Goal: Task Accomplishment & Management: Manage account settings

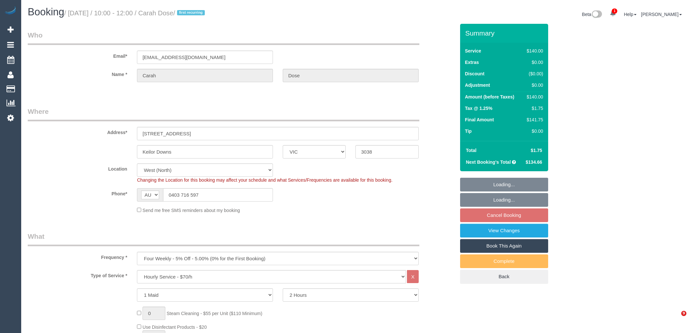
select select "VIC"
select select "string:stripe-pm_1SI1qs2GScqysDRV3utYvTsE"
select select "number:28"
select select "number:14"
select select "number:19"
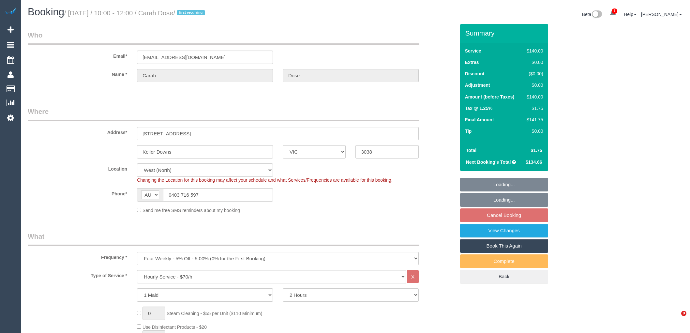
select select "number:25"
select select "number:35"
select select "number:12"
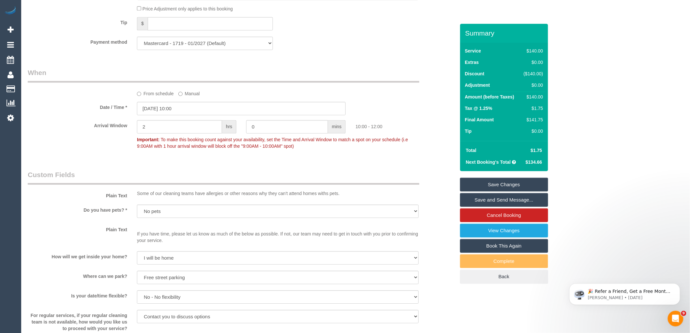
scroll to position [978, 0]
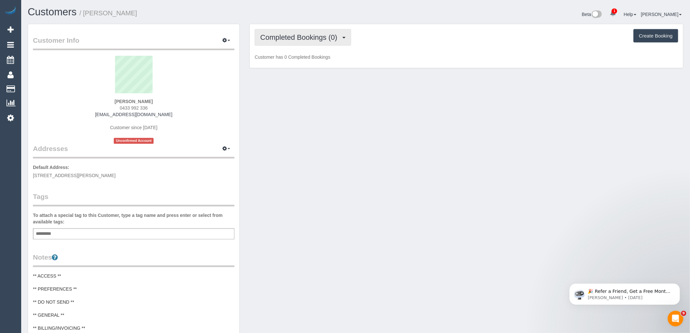
click at [328, 34] on span "Completed Bookings (0)" at bounding box center [300, 37] width 80 height 8
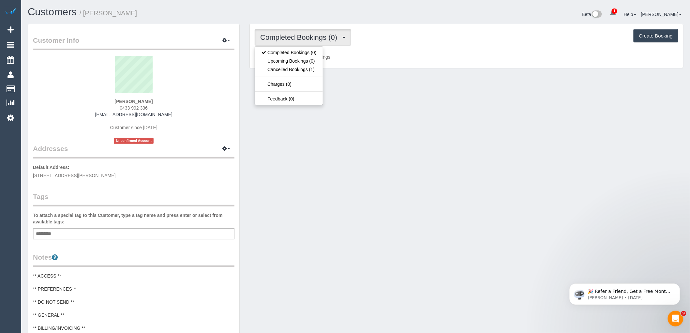
click at [387, 50] on div "Completed Bookings (0) Completed Bookings (0) Upcoming Bookings (0) Cancelled B…" at bounding box center [466, 46] width 433 height 44
